Goal: Information Seeking & Learning: Learn about a topic

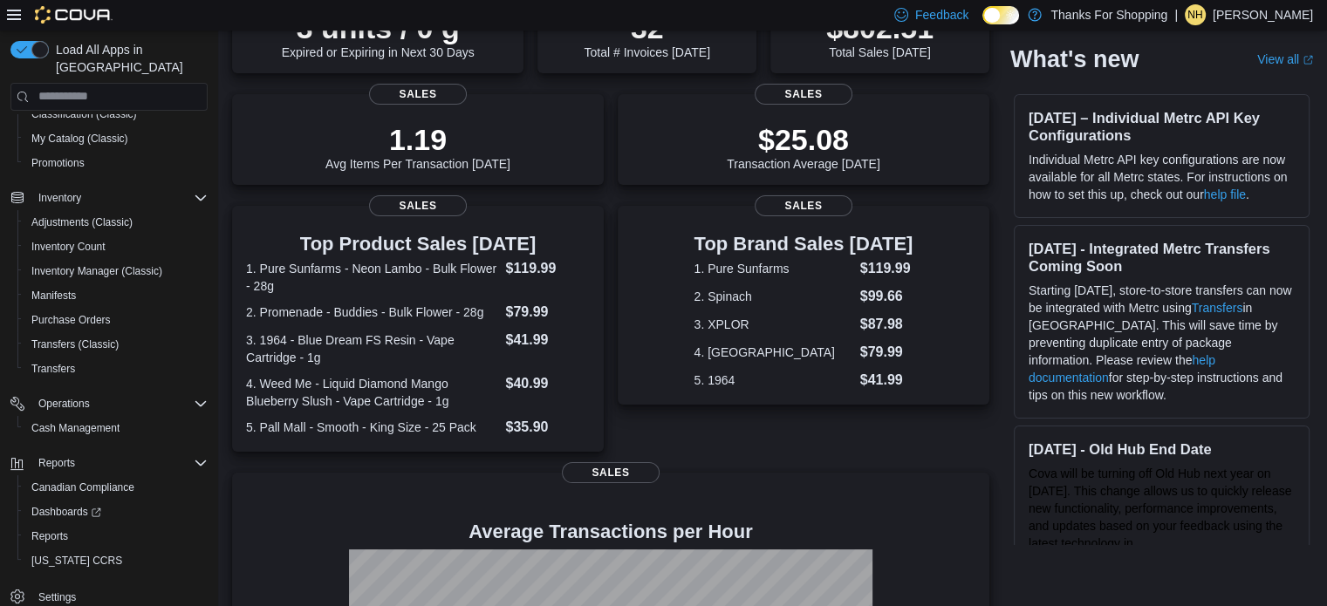
scroll to position [424, 0]
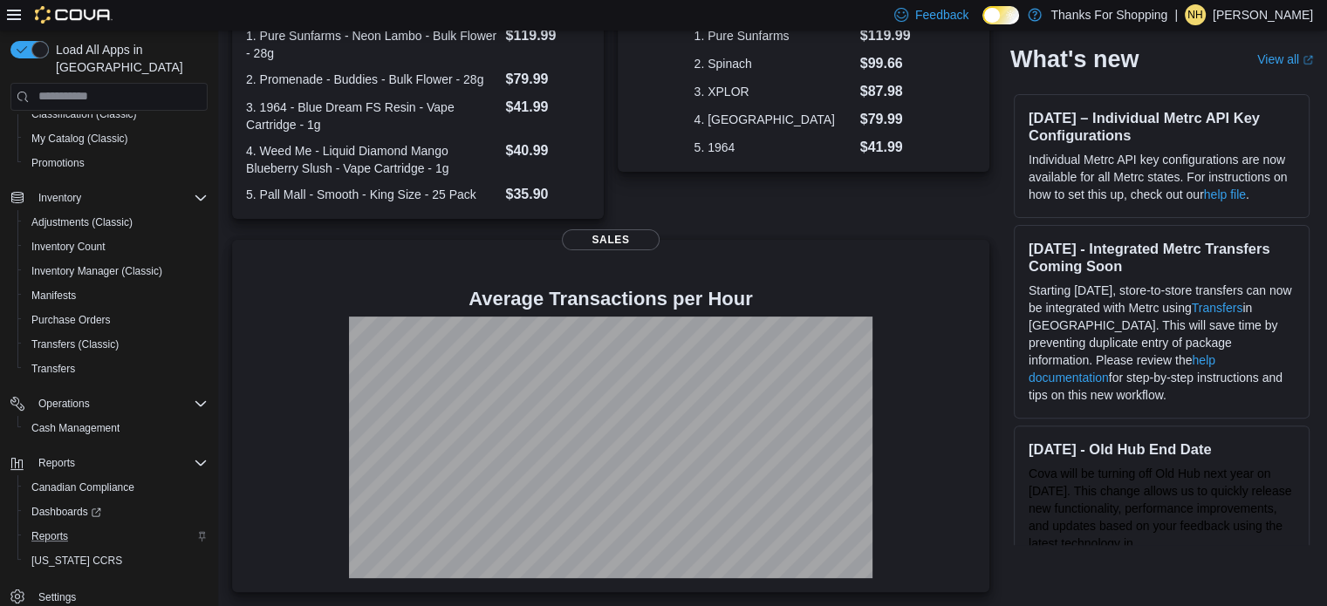
click at [80, 528] on div "Reports" at bounding box center [115, 536] width 183 height 21
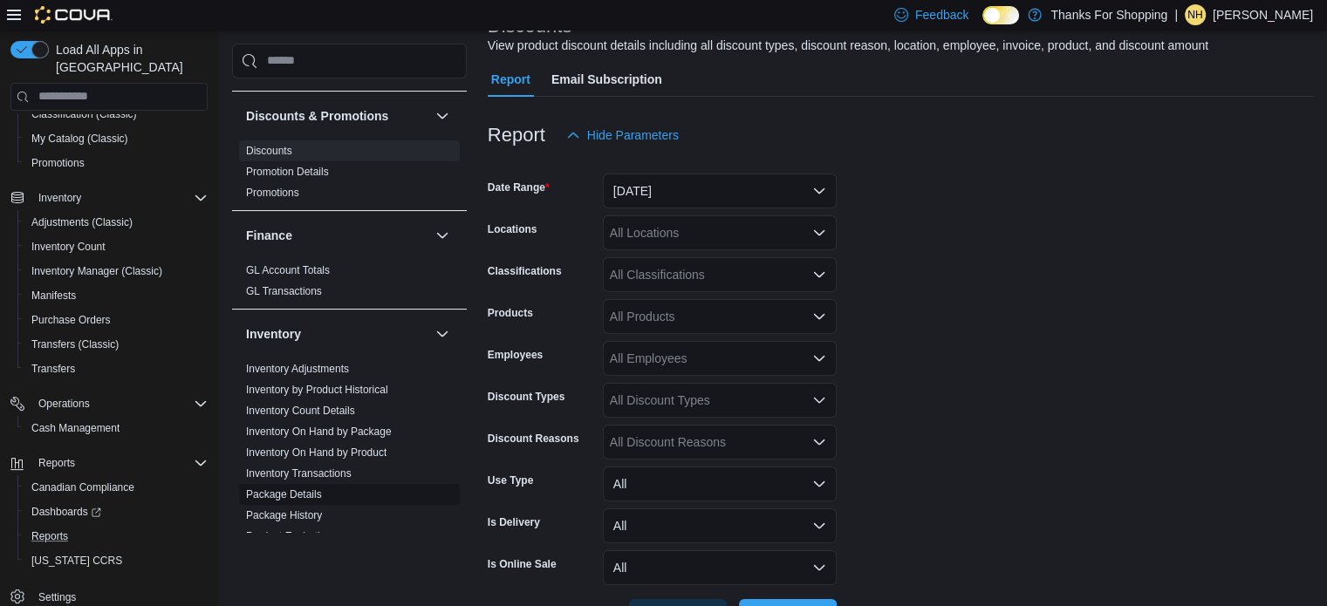
scroll to position [436, 0]
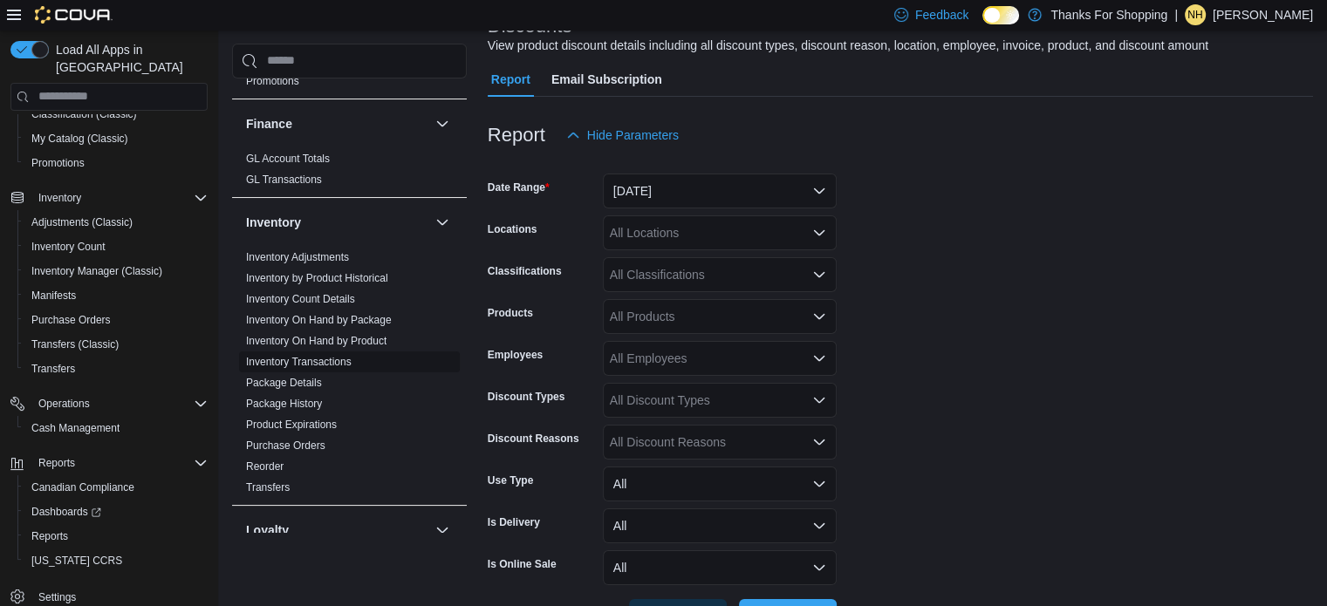
click at [324, 366] on link "Inventory Transactions" at bounding box center [299, 362] width 106 height 12
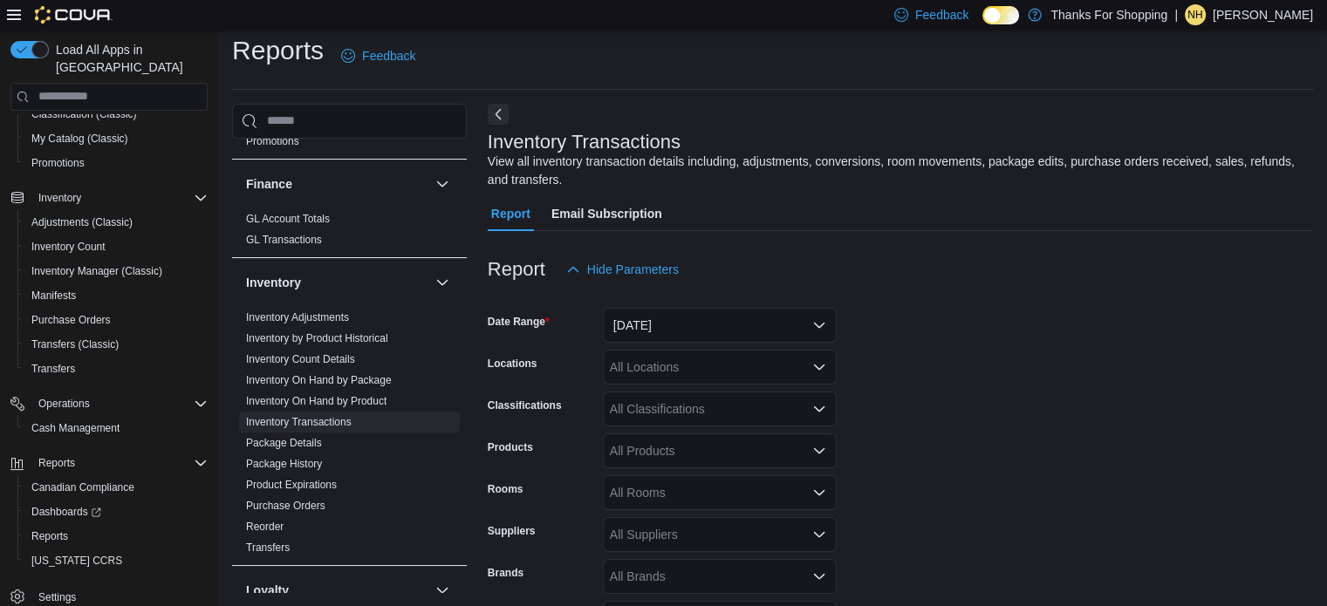
scroll to position [58, 0]
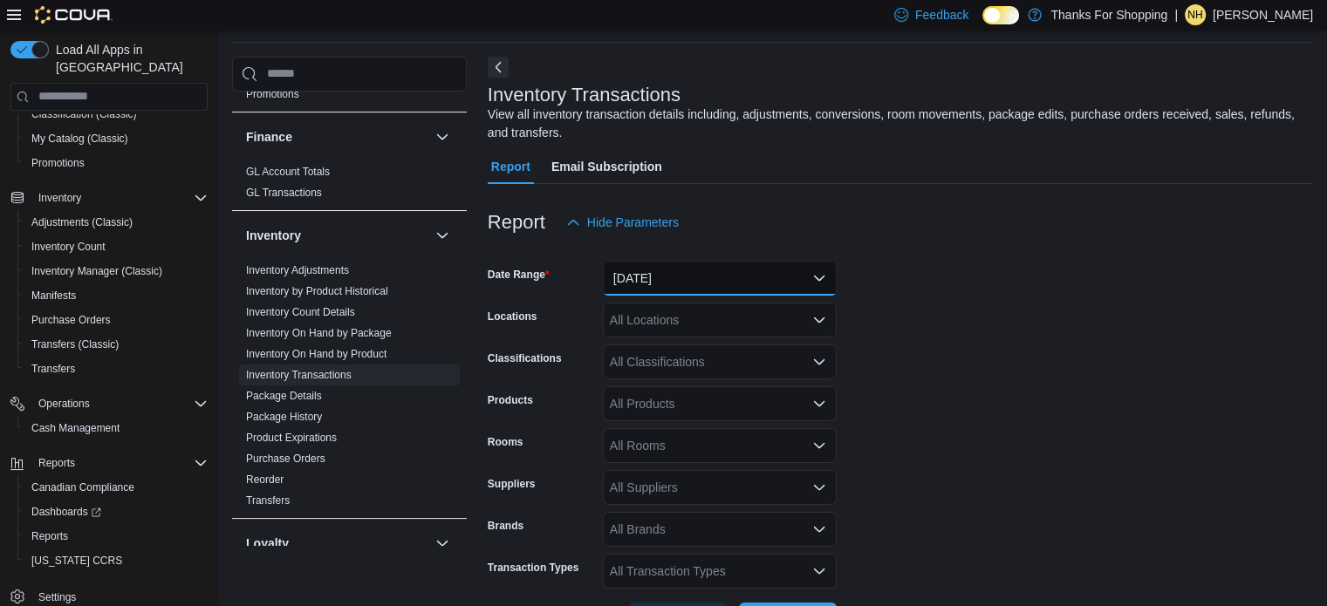
click at [731, 274] on button "Yesterday" at bounding box center [720, 278] width 234 height 35
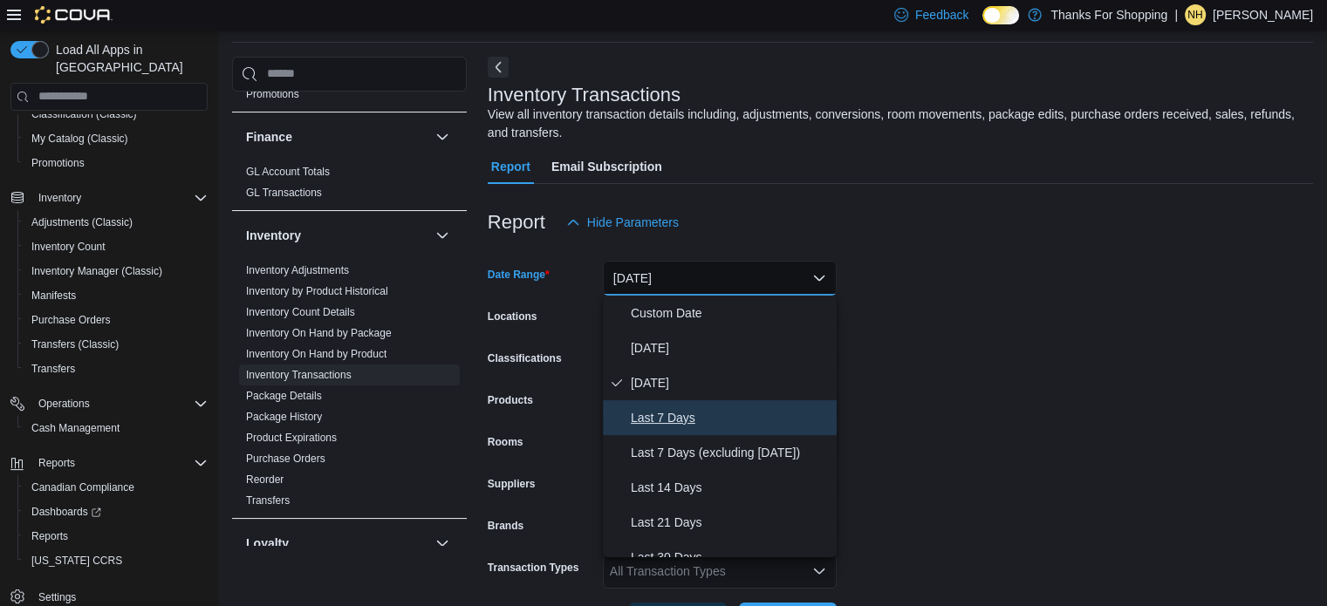
click at [688, 418] on span "Last 7 Days" at bounding box center [730, 417] width 199 height 21
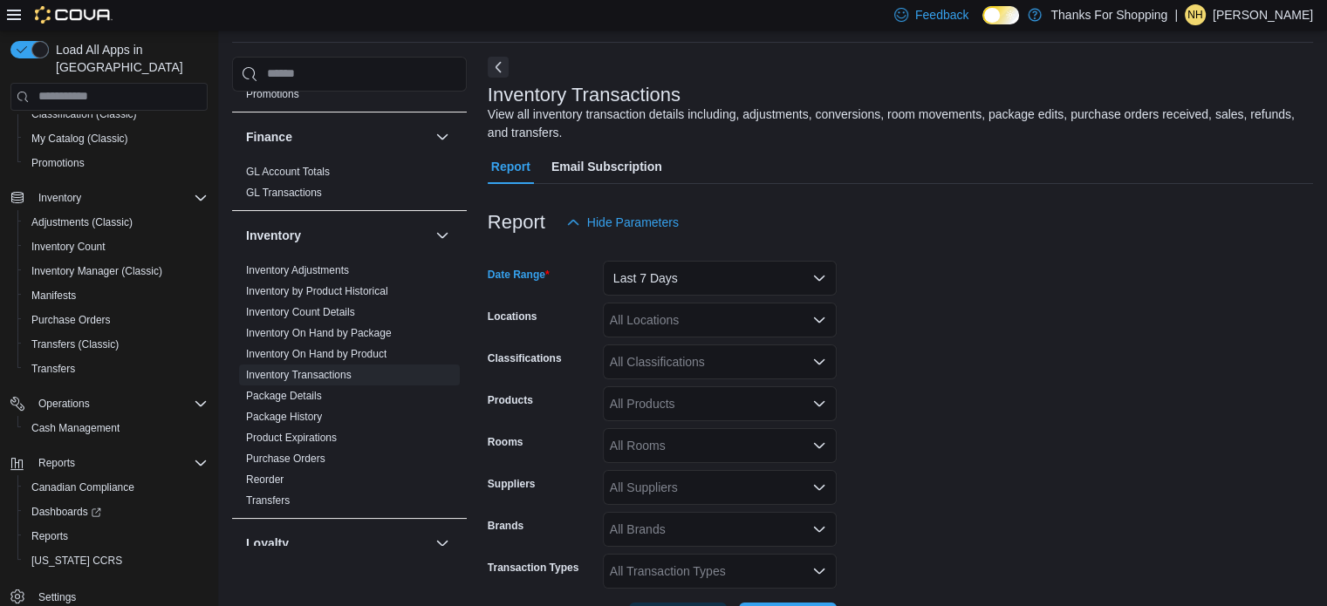
click at [646, 318] on div "All Locations" at bounding box center [720, 320] width 234 height 35
click at [1142, 283] on form "Date Range Last 7 Days Locations All Locations Classifications All Classificati…" at bounding box center [900, 439] width 825 height 398
click at [642, 407] on div "All Products" at bounding box center [720, 404] width 234 height 35
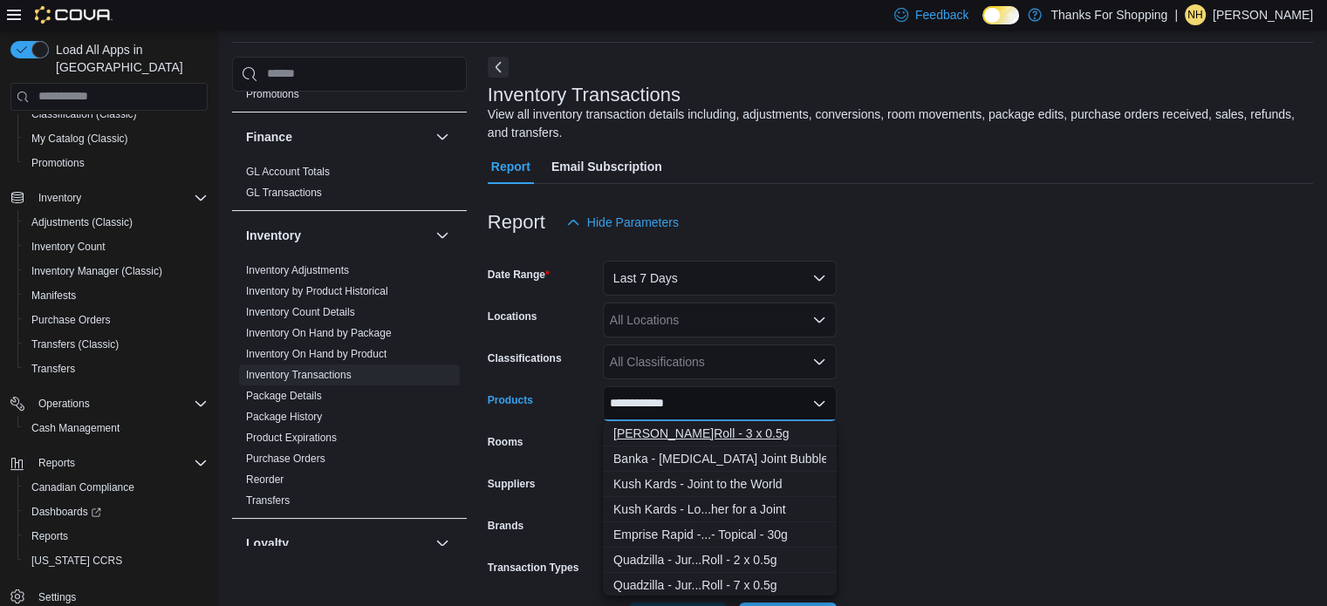
type input "**********"
click at [752, 432] on div "Farmer Jane - J...Roll - 3 x 0.5g" at bounding box center [719, 433] width 213 height 17
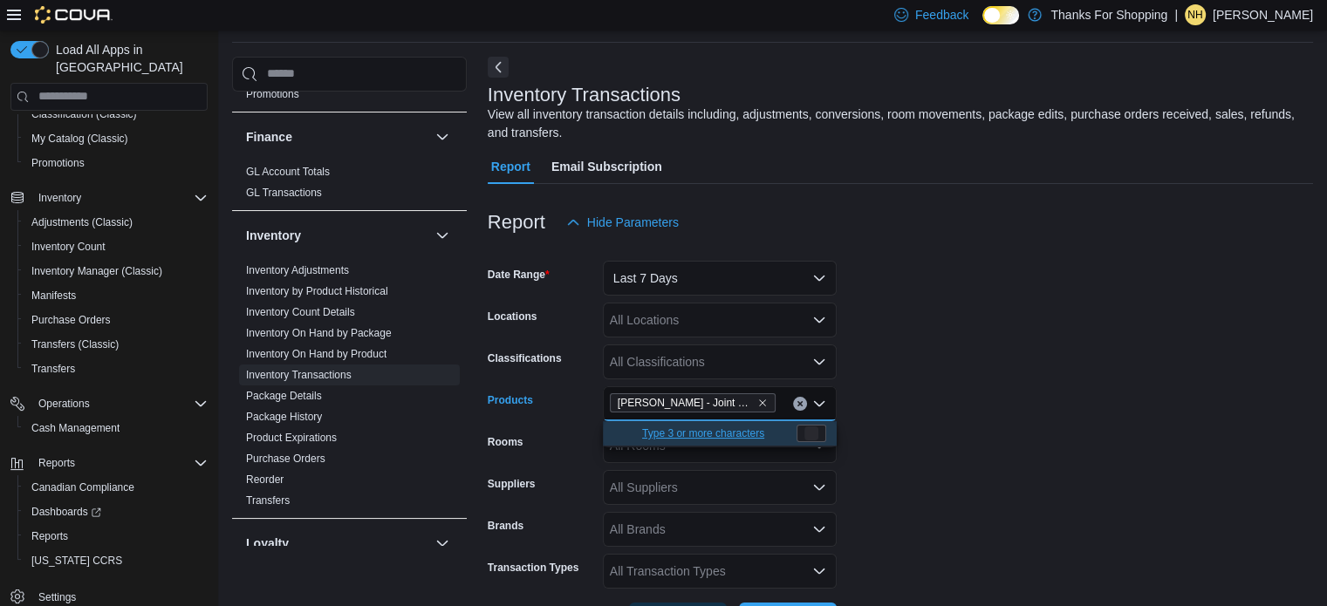
click at [1172, 353] on form "Date Range Last 7 Days Locations All Locations Classifications All Classificati…" at bounding box center [900, 439] width 825 height 398
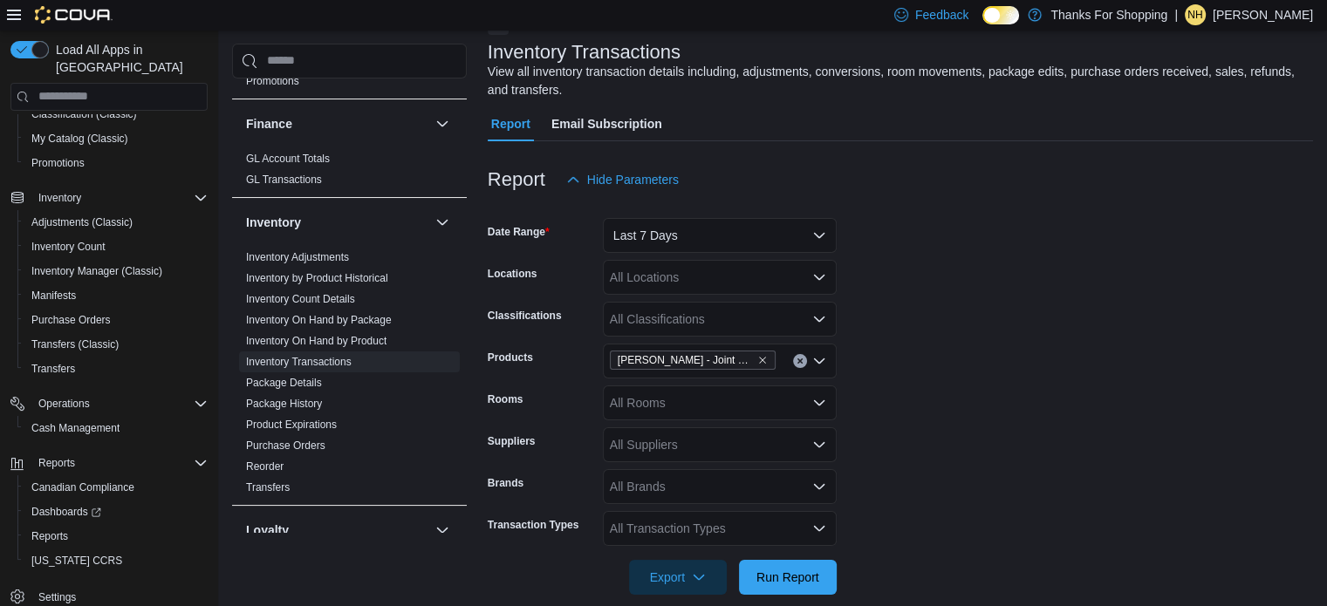
scroll to position [124, 0]
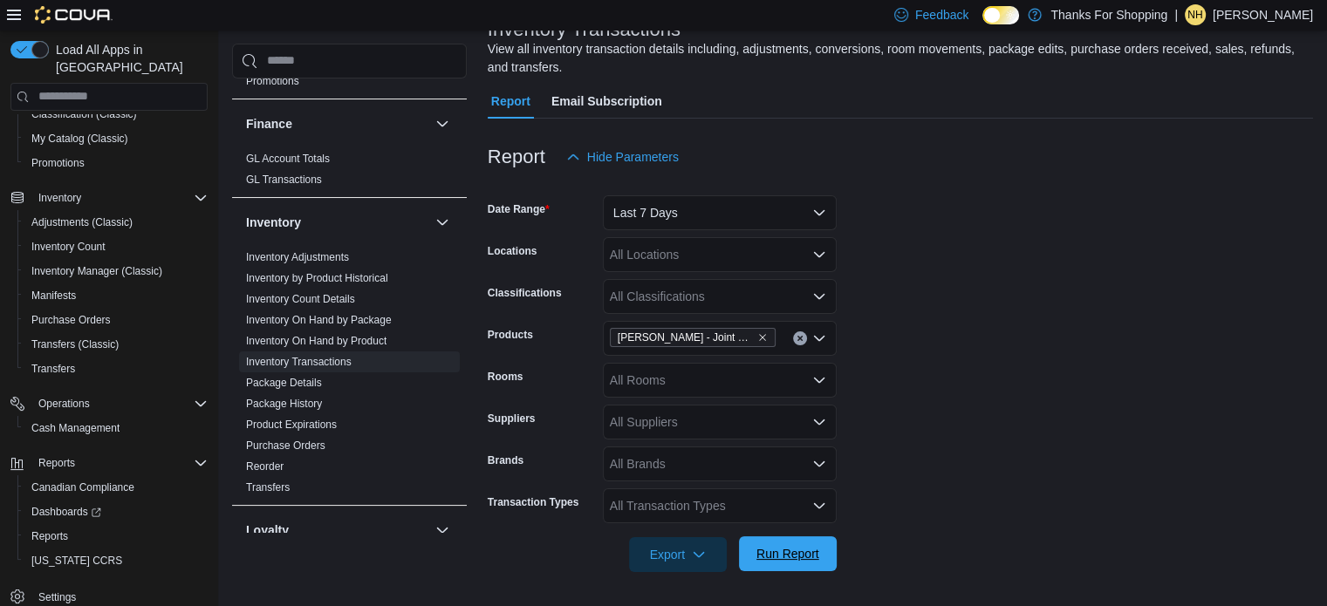
click at [800, 553] on span "Run Report" at bounding box center [787, 553] width 63 height 17
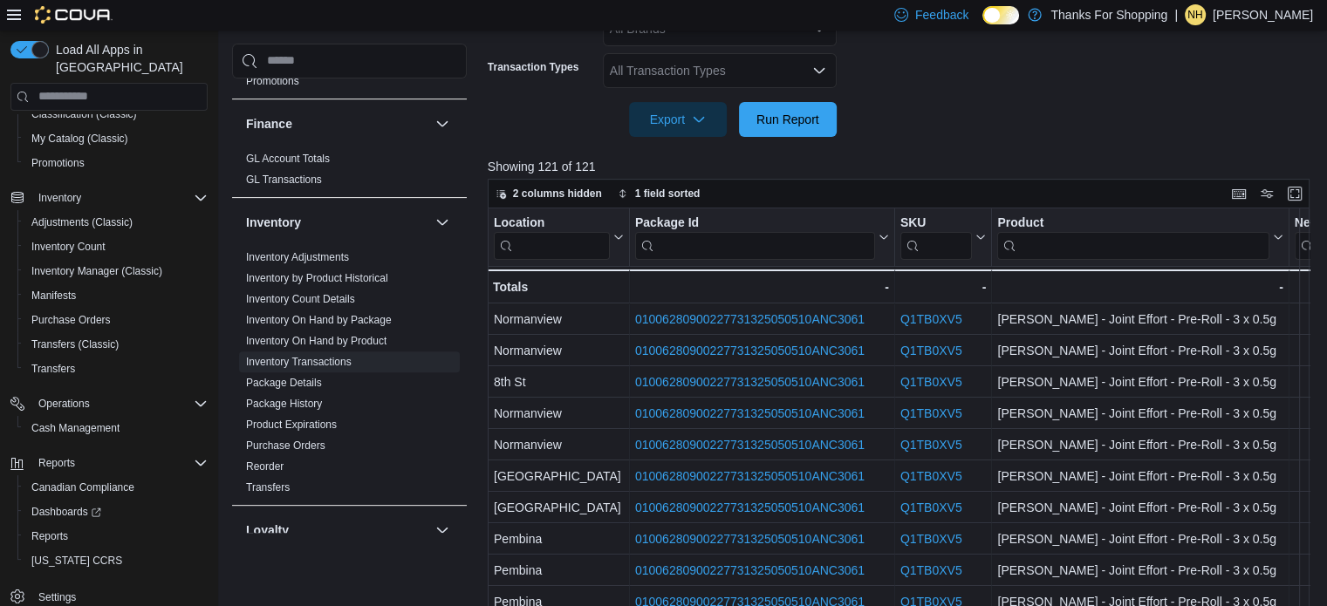
scroll to position [560, 0]
click at [615, 236] on icon at bounding box center [617, 236] width 14 height 10
click at [588, 305] on button "Sort A-Z" at bounding box center [559, 302] width 98 height 21
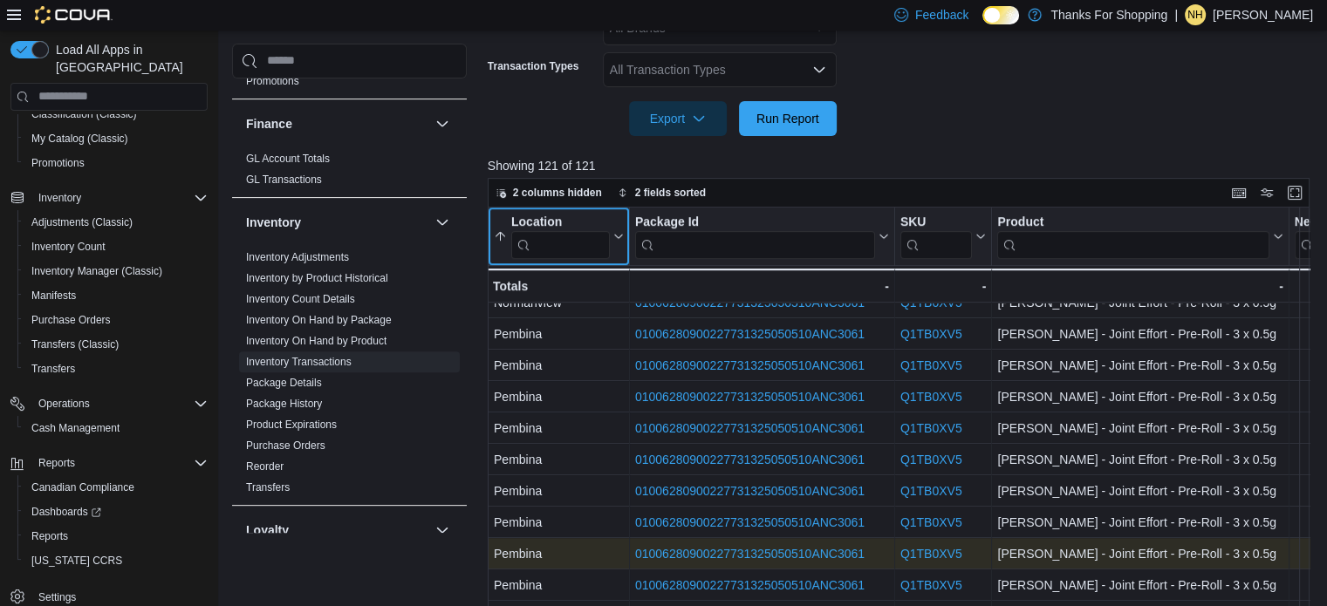
scroll to position [630, 0]
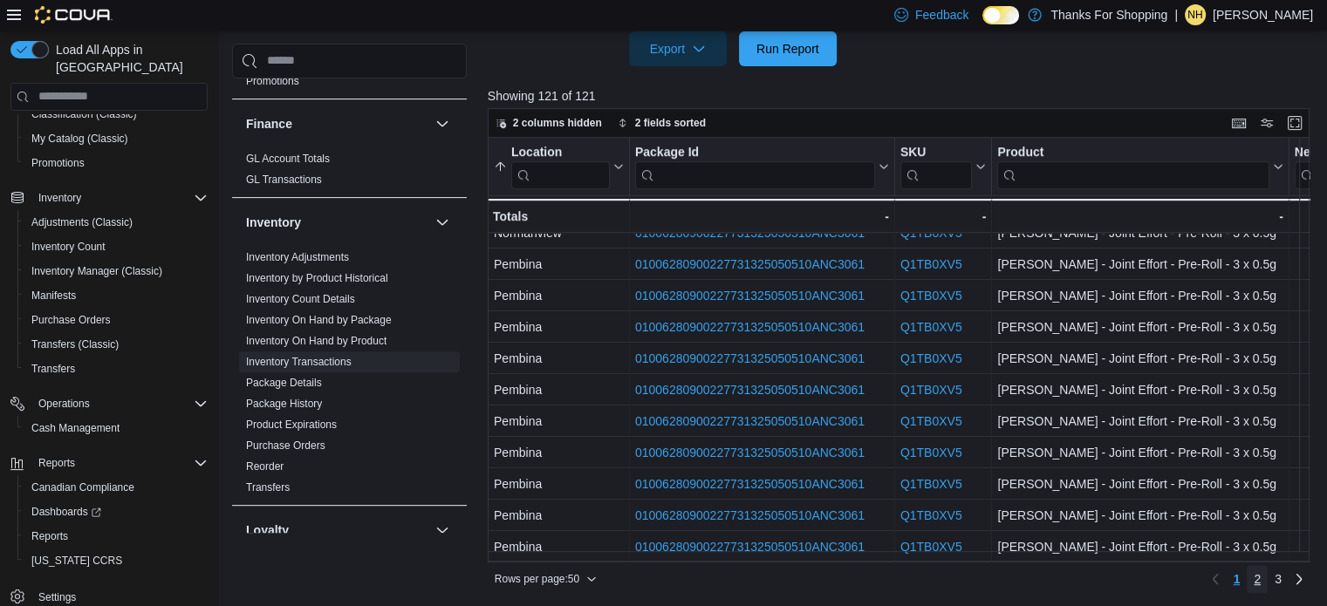
click at [1261, 576] on span "2" at bounding box center [1257, 579] width 7 height 17
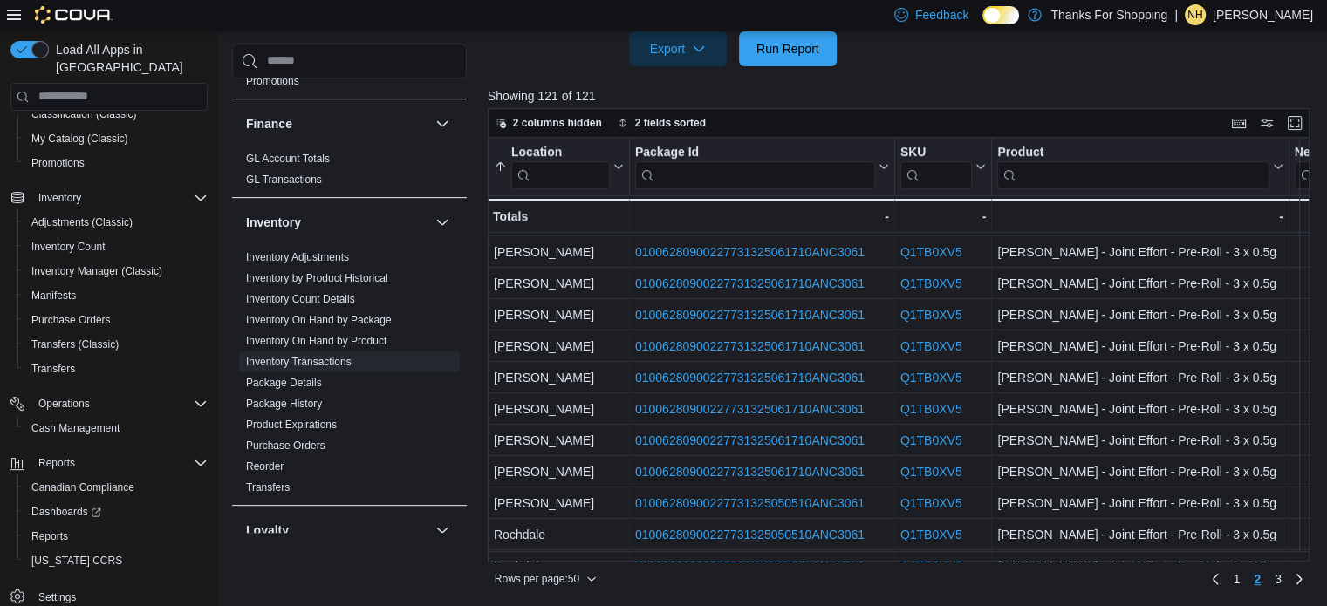
scroll to position [1250, 0]
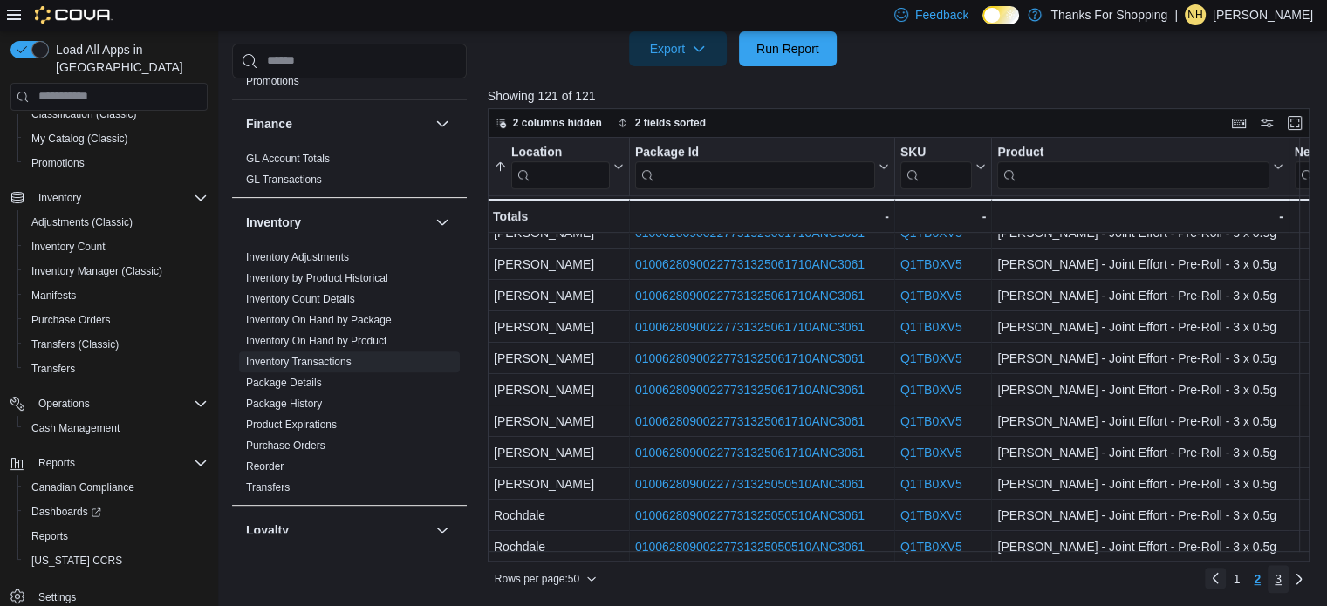
drag, startPoint x: 1285, startPoint y: 578, endPoint x: 1232, endPoint y: 578, distance: 53.2
click at [1282, 578] on span "3" at bounding box center [1278, 579] width 7 height 17
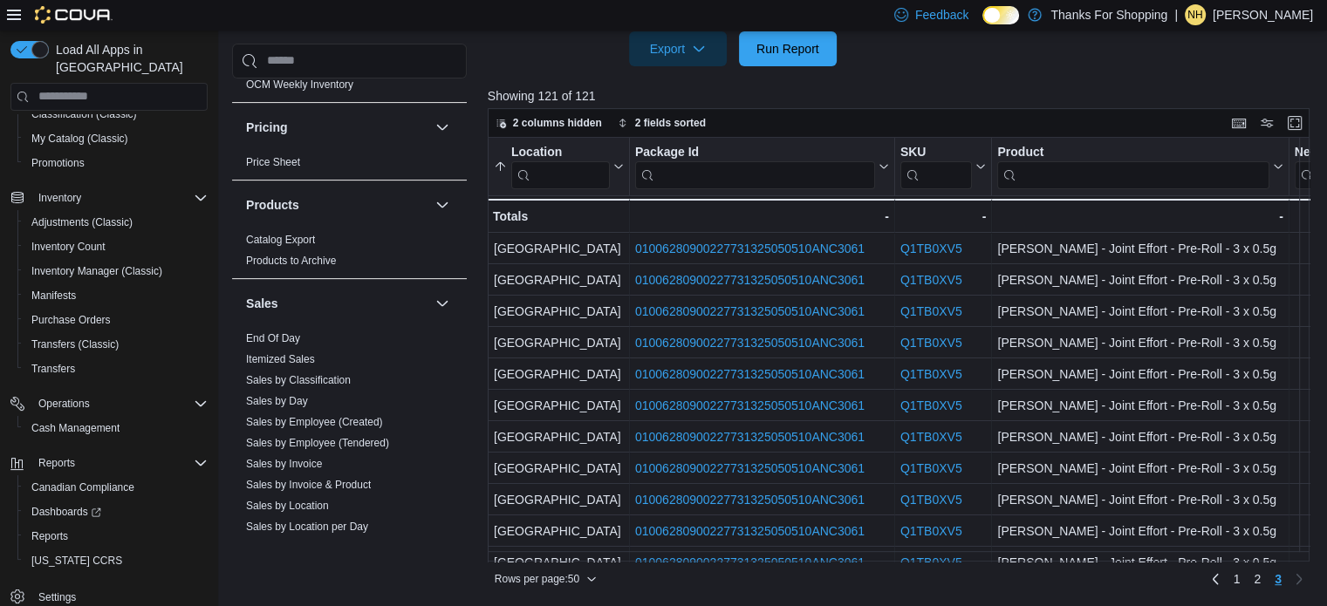
scroll to position [1047, 0]
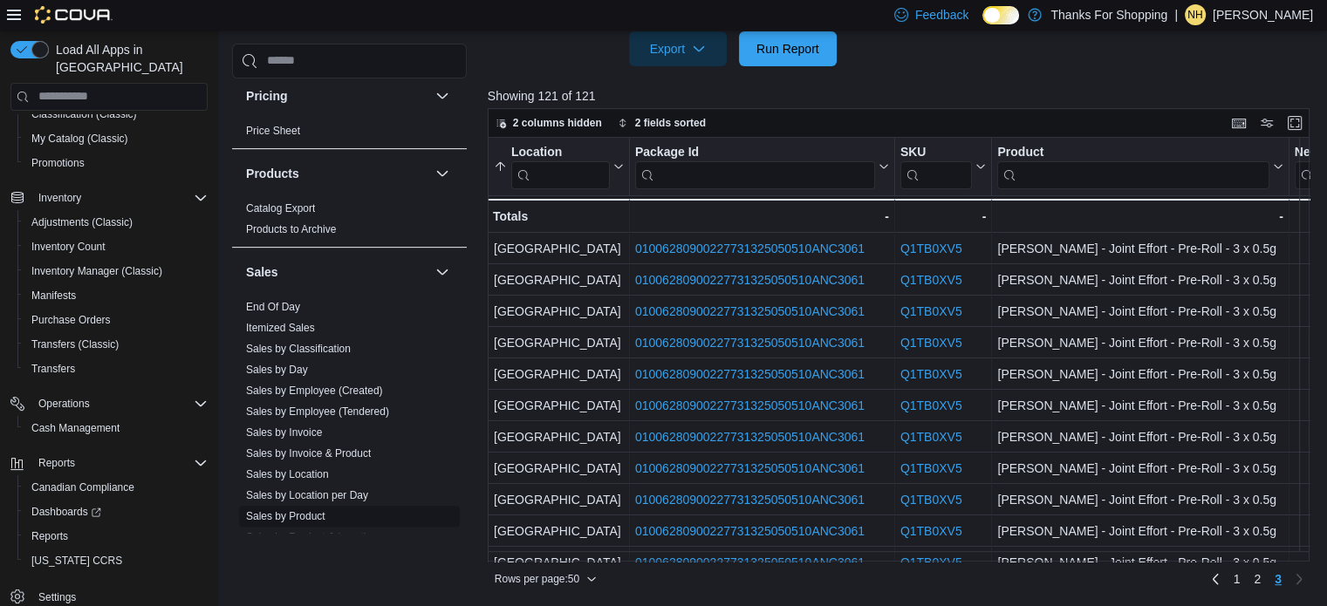
click at [315, 512] on link "Sales by Product" at bounding box center [285, 516] width 79 height 12
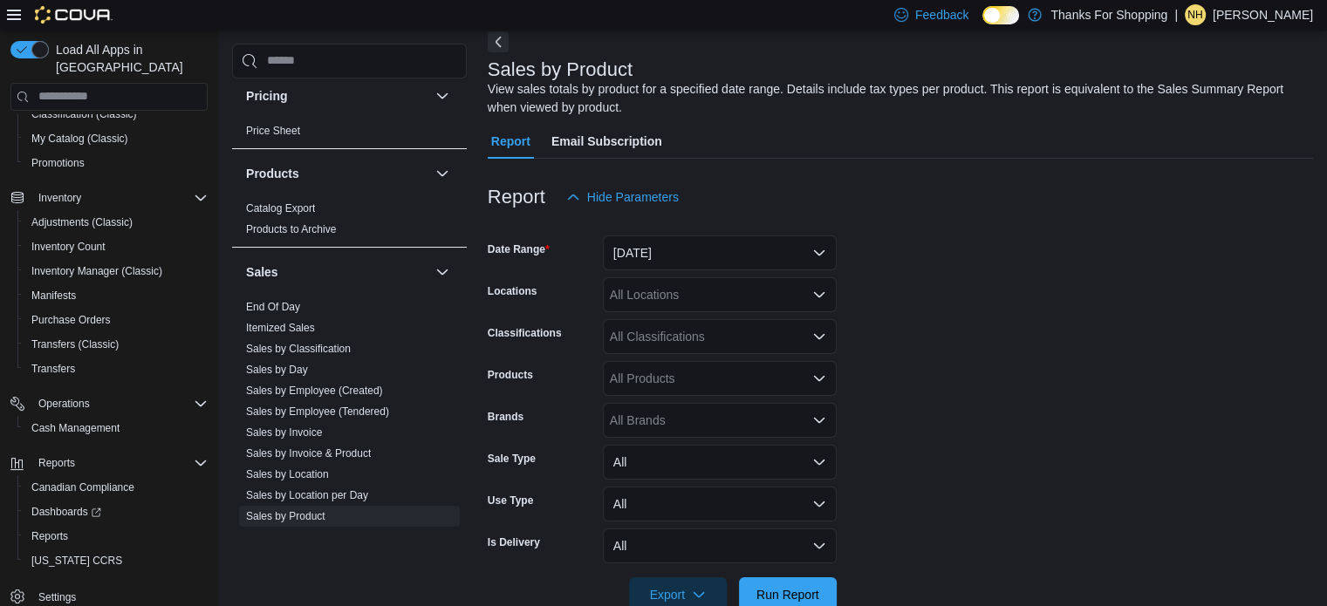
scroll to position [58, 0]
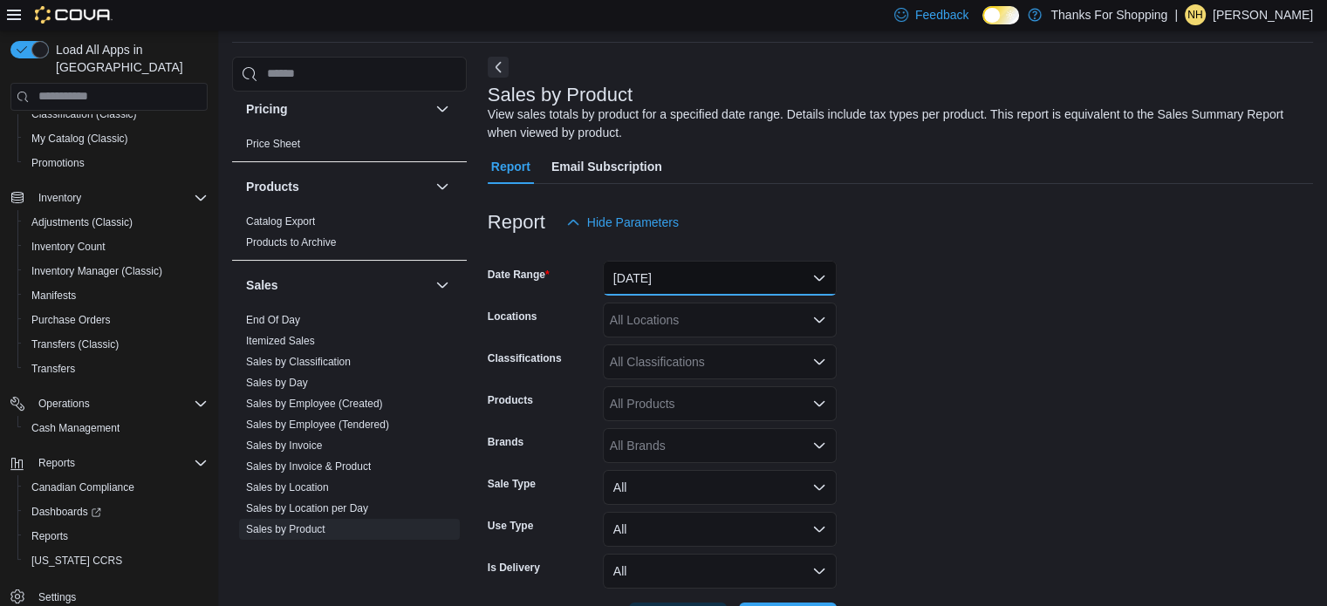
click at [696, 264] on button "Yesterday" at bounding box center [720, 278] width 234 height 35
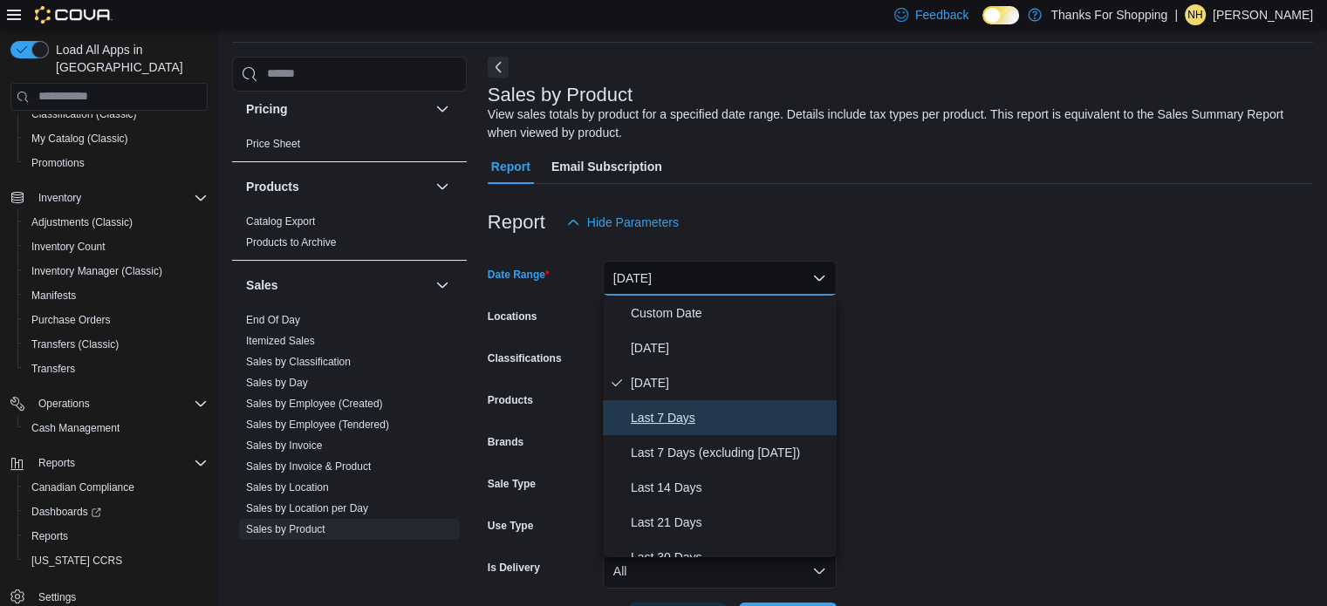
click at [690, 413] on span "Last 7 Days" at bounding box center [730, 417] width 199 height 21
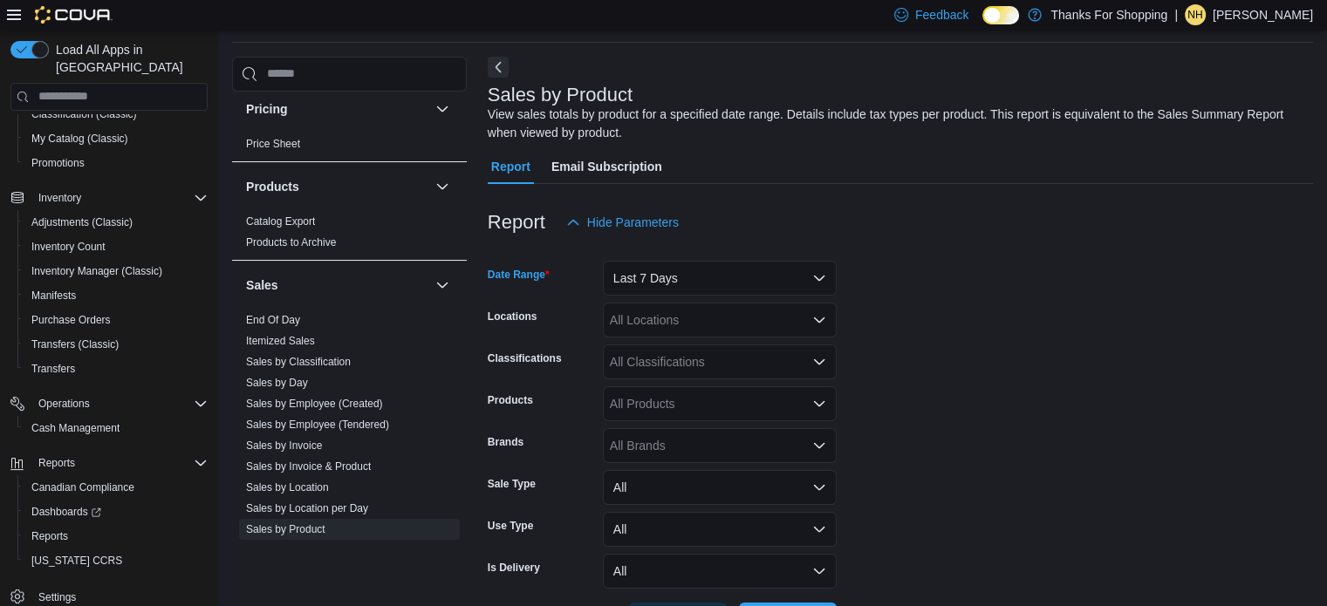
click at [656, 404] on div "All Products" at bounding box center [720, 404] width 234 height 35
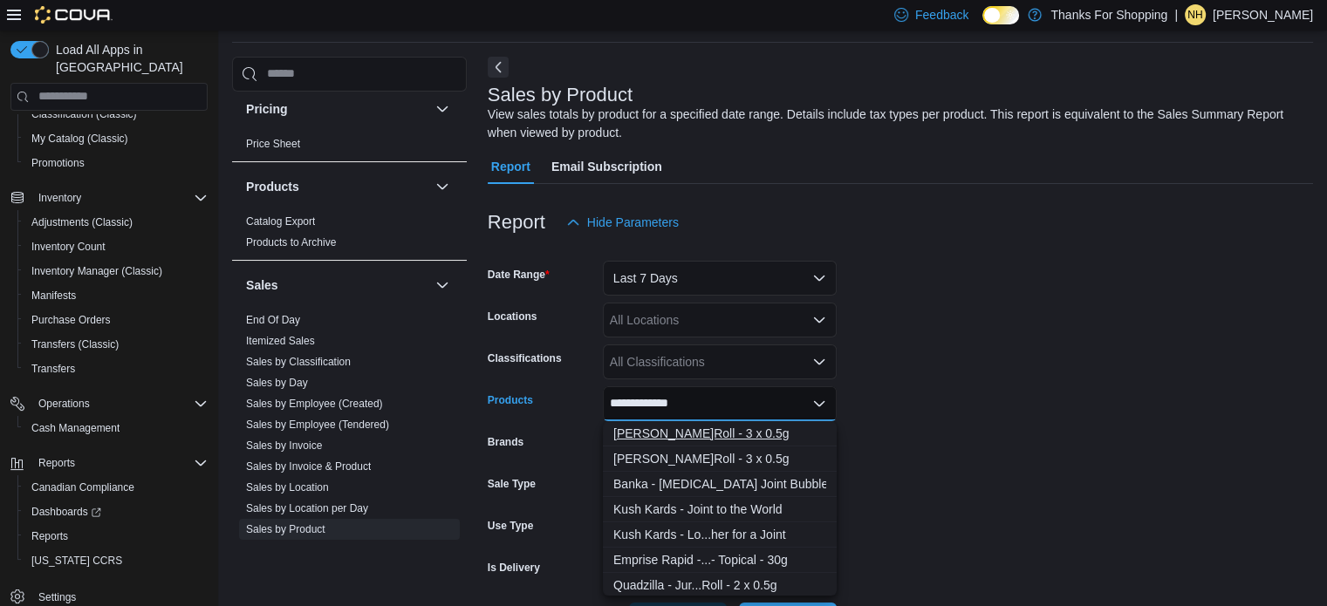
type input "**********"
click at [671, 428] on div "Farmer Jane - J...Roll - 3 x 0.5g" at bounding box center [719, 433] width 213 height 17
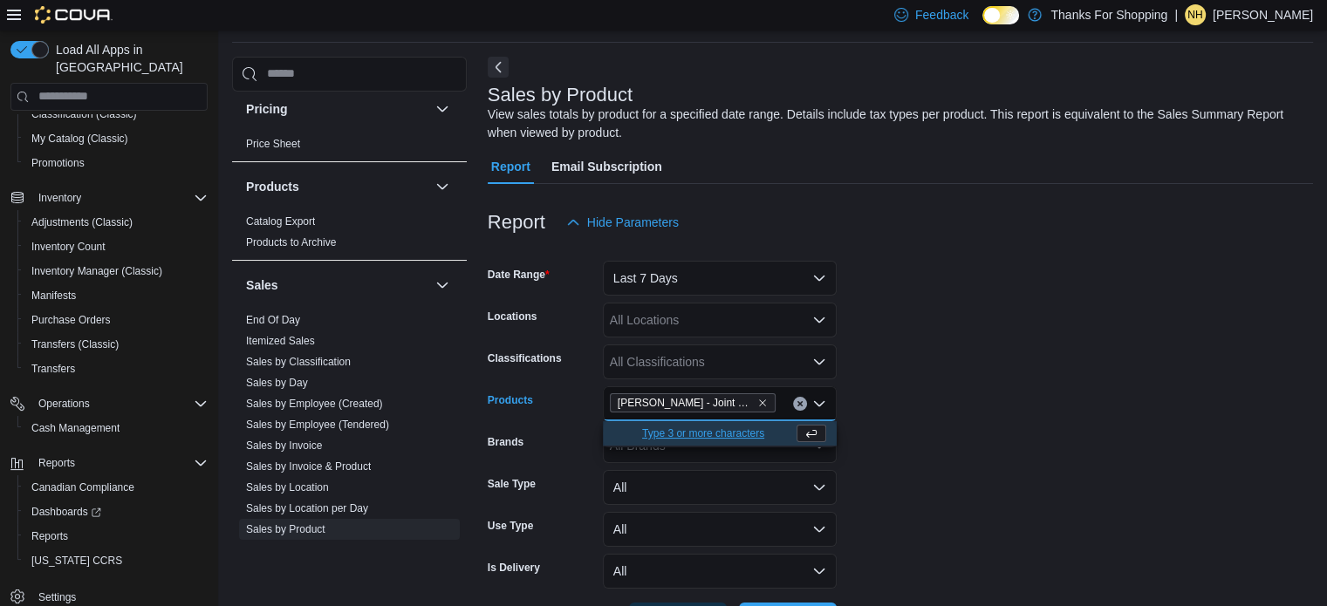
click at [1023, 330] on form "Date Range Last 7 Days Locations All Locations Classifications All Classificati…" at bounding box center [900, 439] width 825 height 398
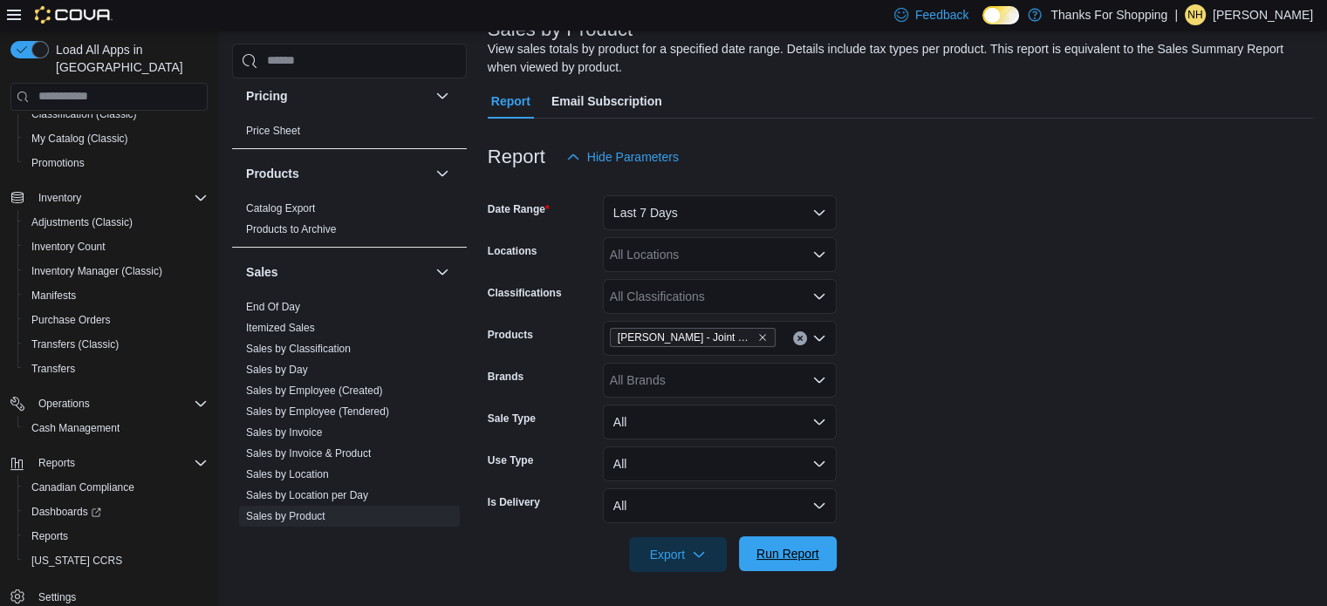
click at [825, 564] on button "Run Report" at bounding box center [788, 554] width 98 height 35
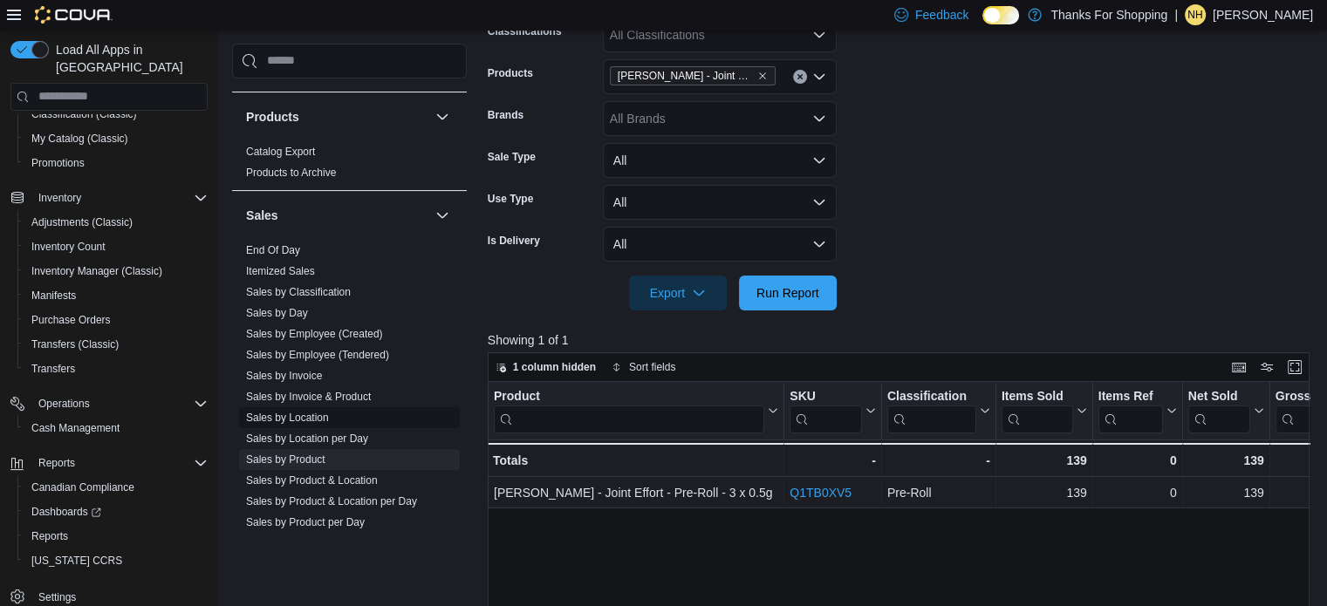
scroll to position [1134, 0]
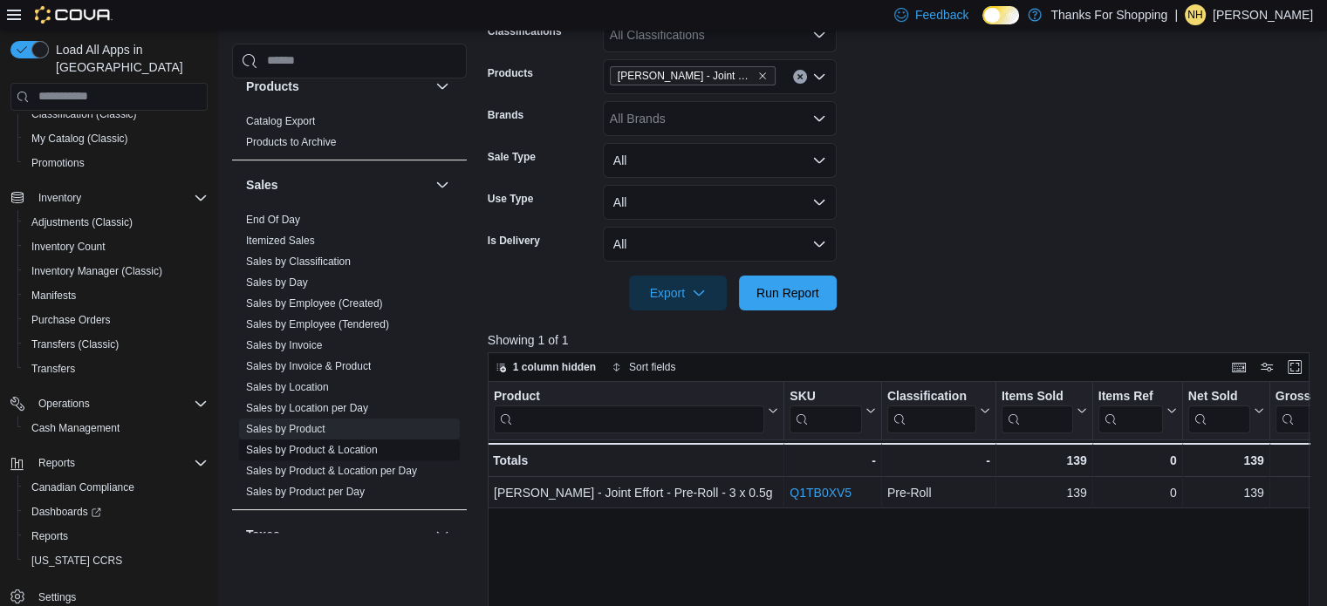
click at [351, 445] on link "Sales by Product & Location" at bounding box center [312, 450] width 132 height 12
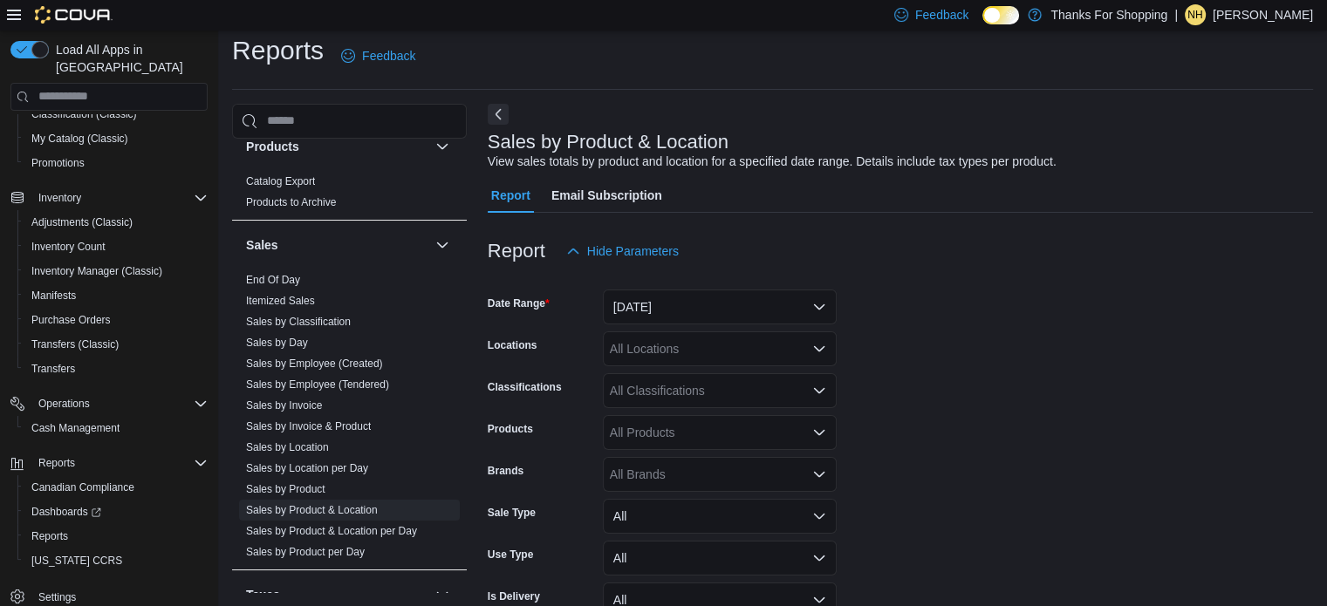
scroll to position [40, 0]
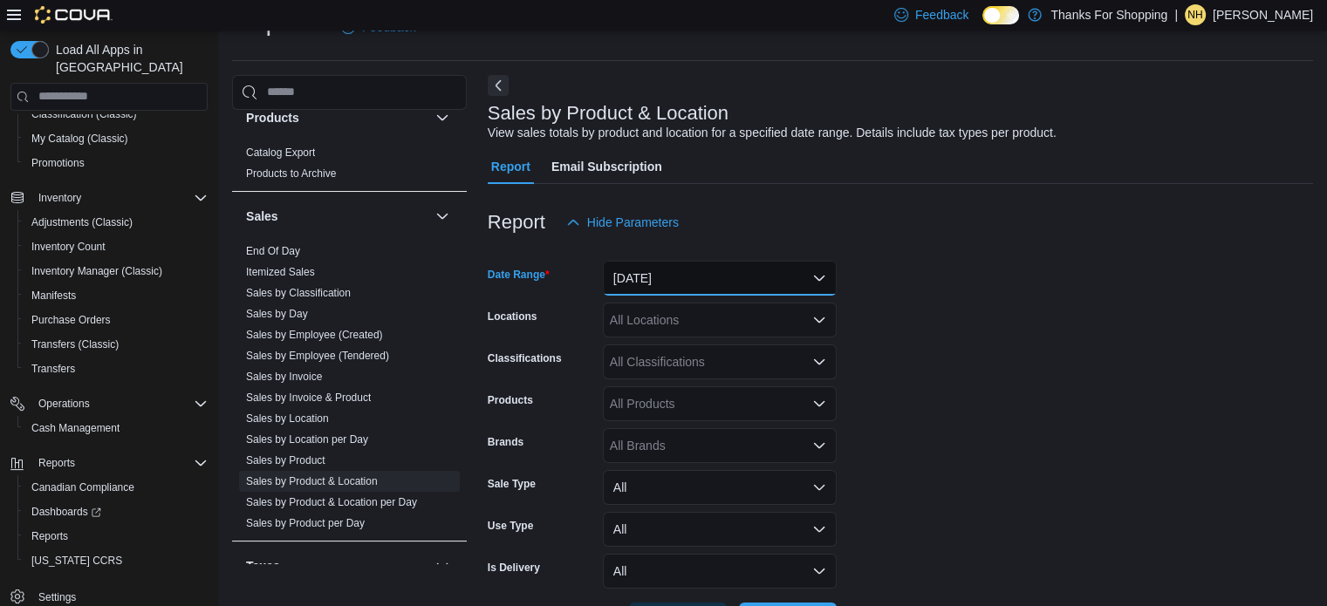
click at [715, 276] on button "Yesterday" at bounding box center [720, 278] width 234 height 35
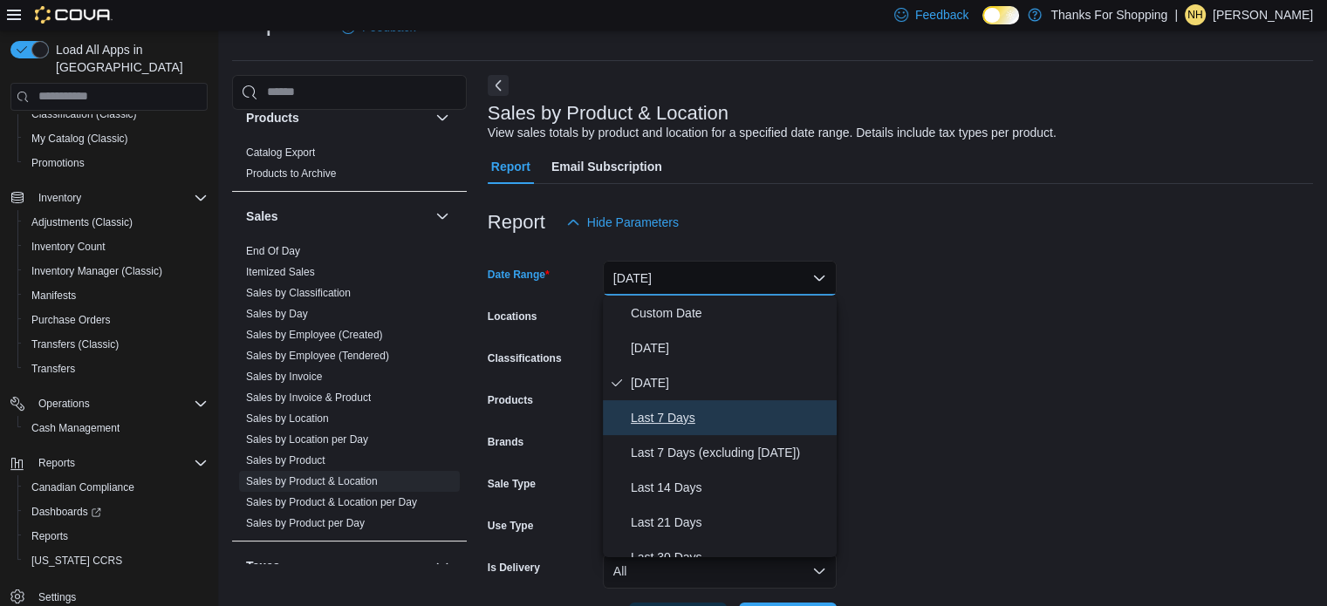
click at [681, 410] on span "Last 7 Days" at bounding box center [730, 417] width 199 height 21
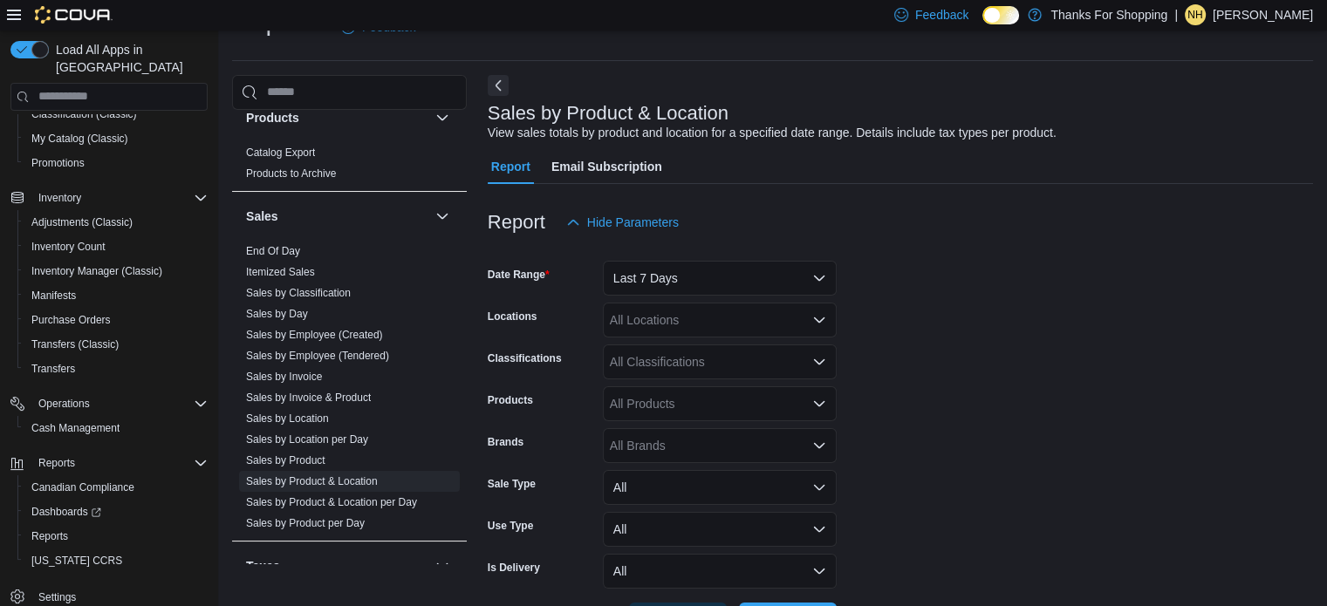
click at [1059, 295] on form "Date Range Last 7 Days Locations All Locations Classifications All Classificati…" at bounding box center [900, 439] width 825 height 398
click at [719, 401] on div "All Products" at bounding box center [720, 404] width 234 height 35
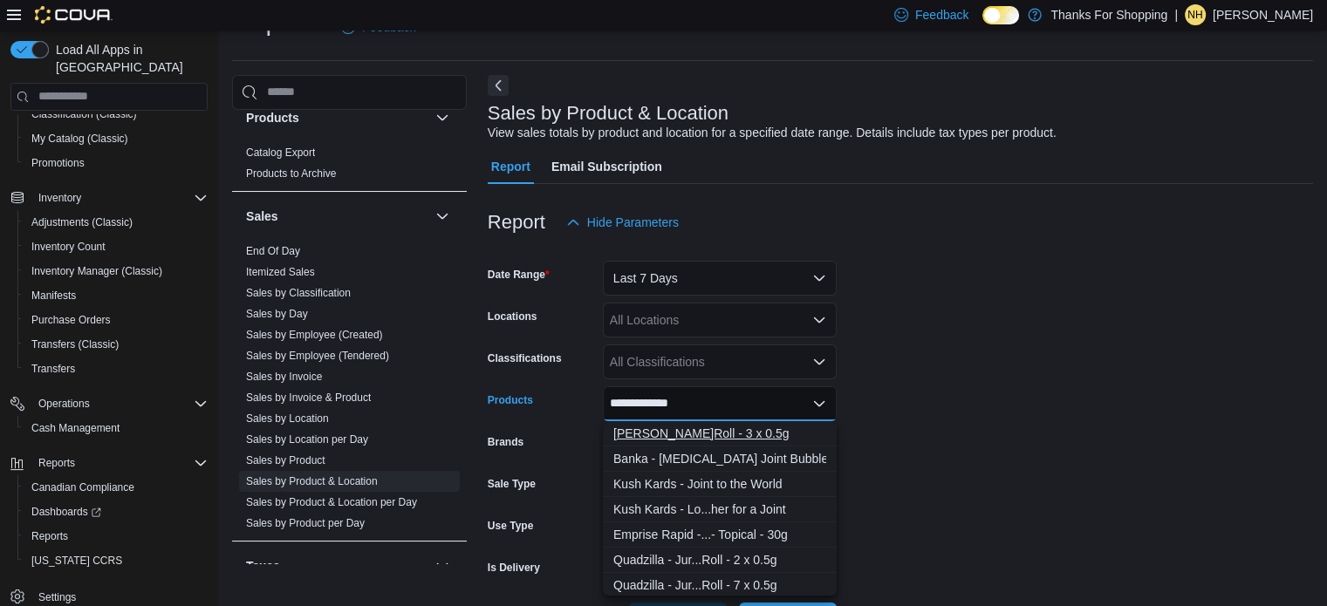
type input "**********"
click at [717, 431] on div "Farmer Jane - J...Roll - 3 x 0.5g" at bounding box center [719, 433] width 213 height 17
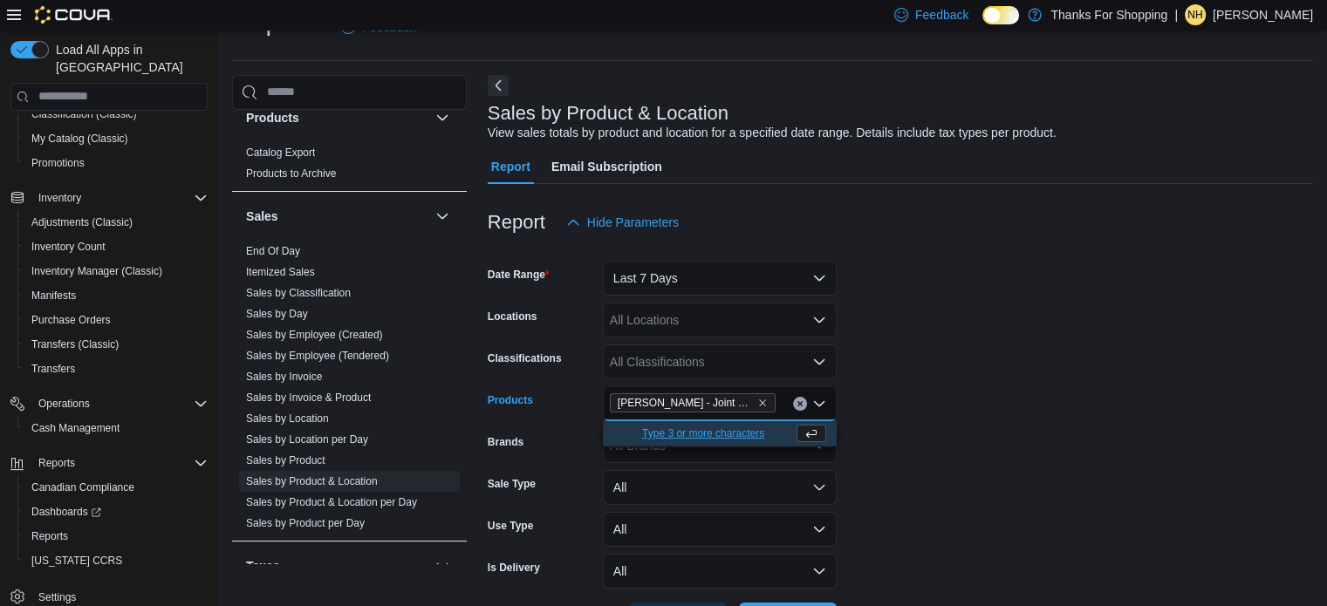
click at [1164, 300] on form "Date Range Last 7 Days Locations All Locations Classifications All Classificati…" at bounding box center [900, 439] width 825 height 398
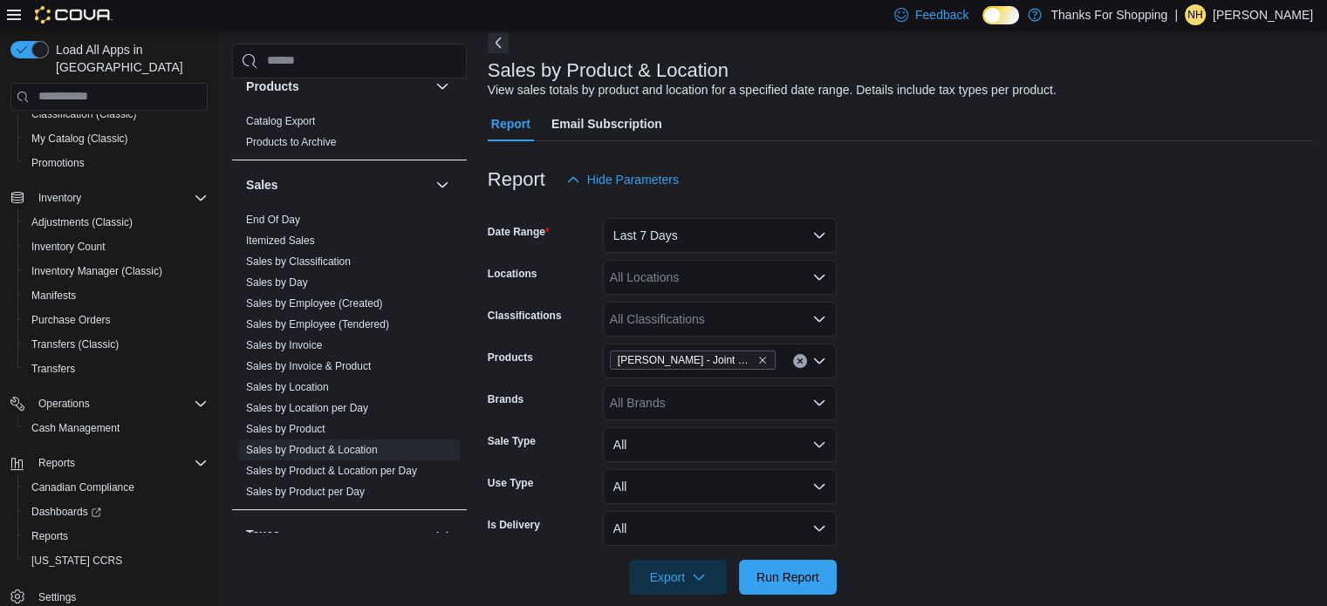
scroll to position [106, 0]
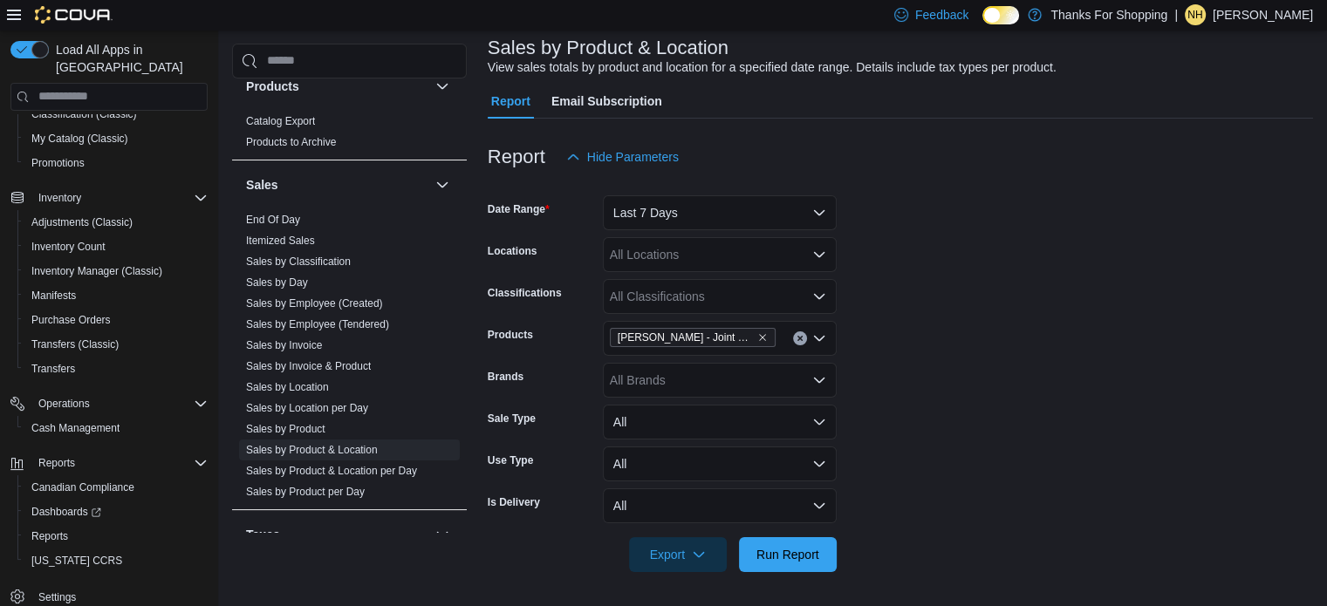
click at [828, 533] on div at bounding box center [900, 530] width 825 height 14
drag, startPoint x: 831, startPoint y: 548, endPoint x: 866, endPoint y: 516, distance: 47.5
click at [830, 547] on button "Run Report" at bounding box center [788, 554] width 98 height 35
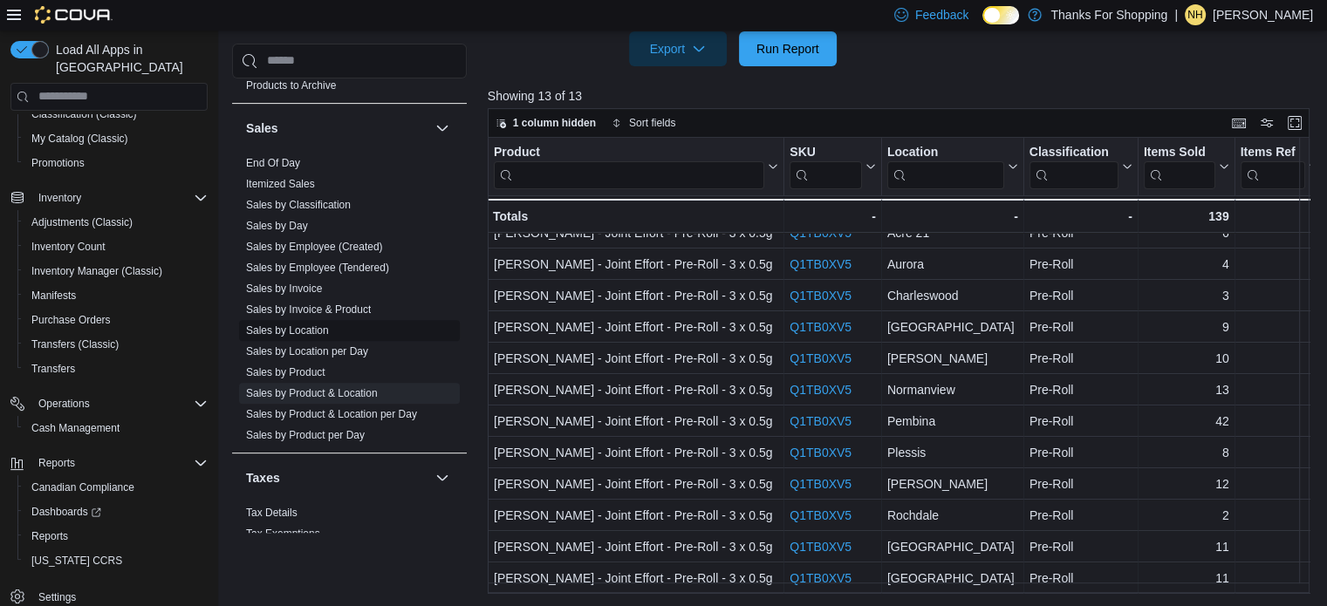
scroll to position [1221, 0]
